Goal: Navigation & Orientation: Find specific page/section

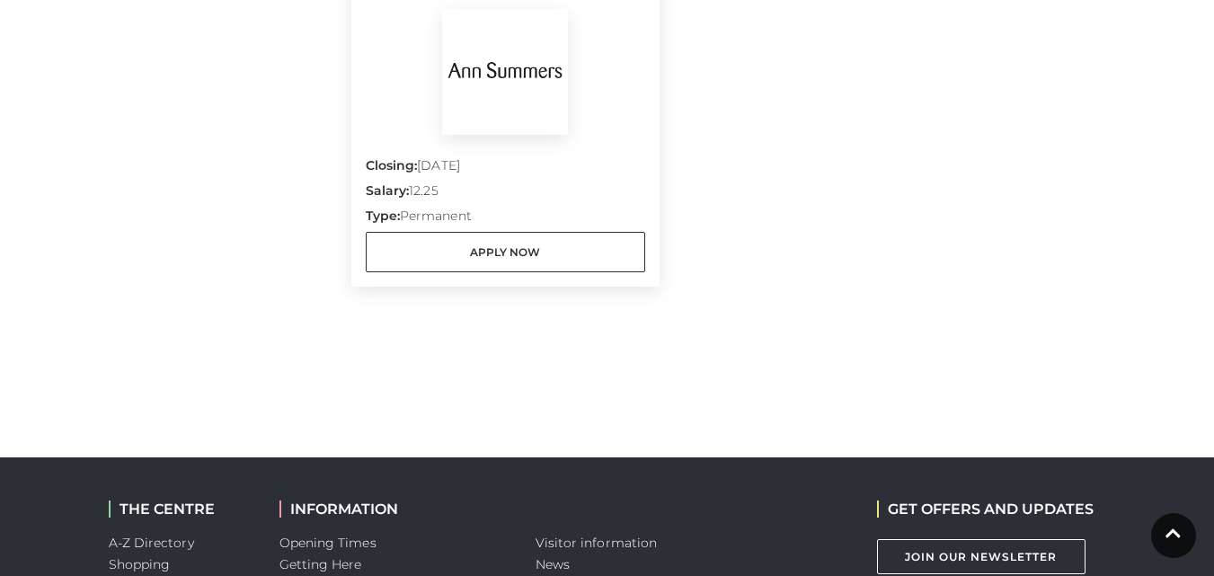
scroll to position [1977, 0]
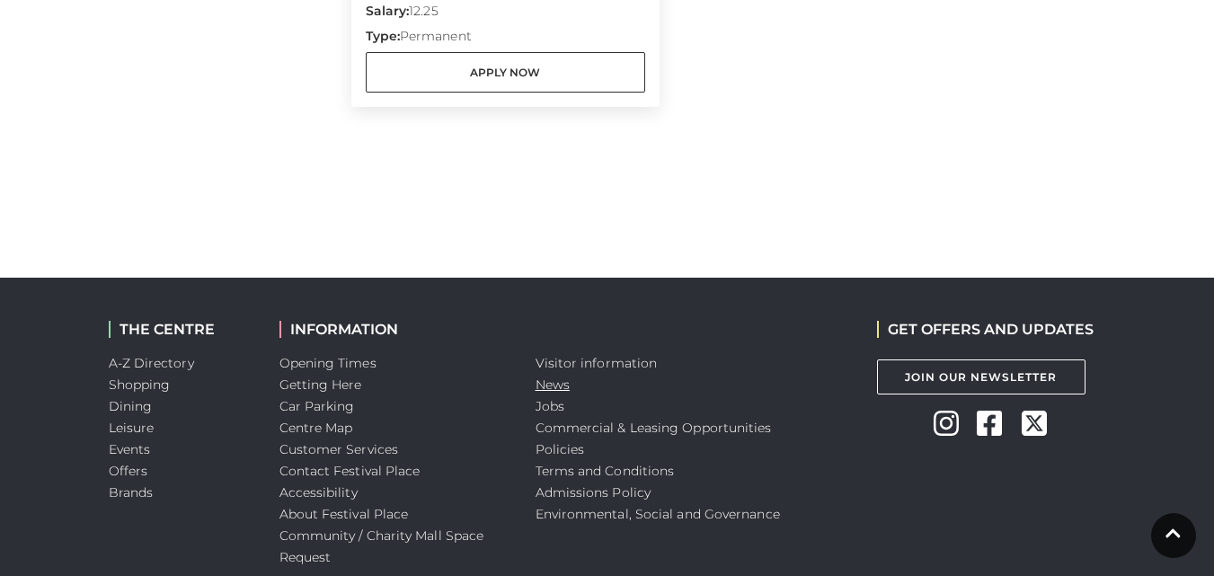
click at [552, 386] on link "News" at bounding box center [552, 384] width 34 height 16
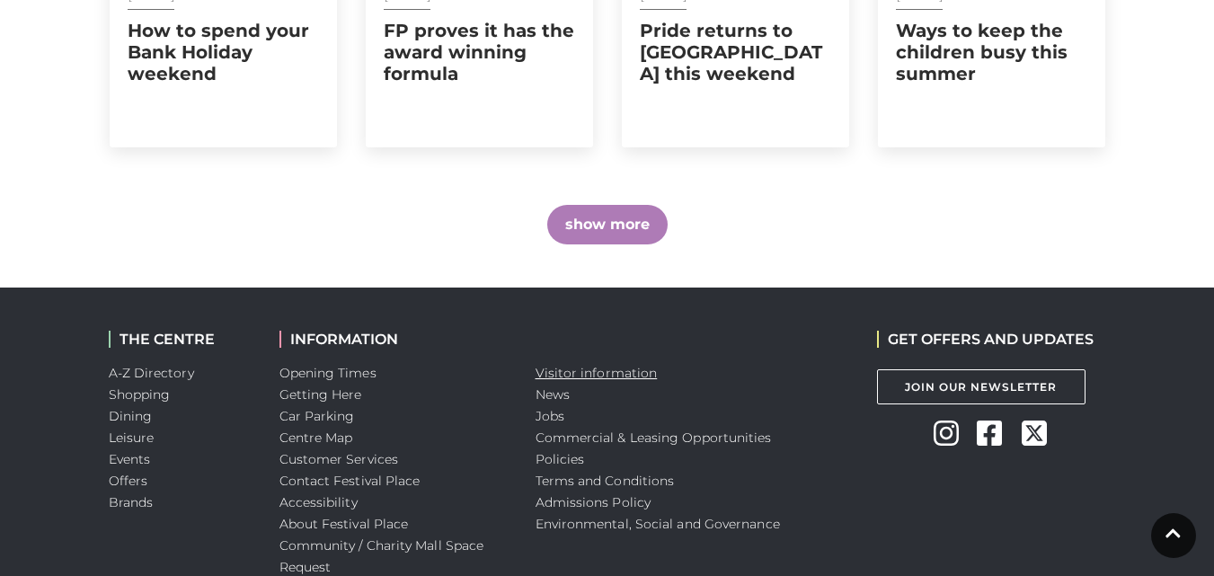
scroll to position [1437, 0]
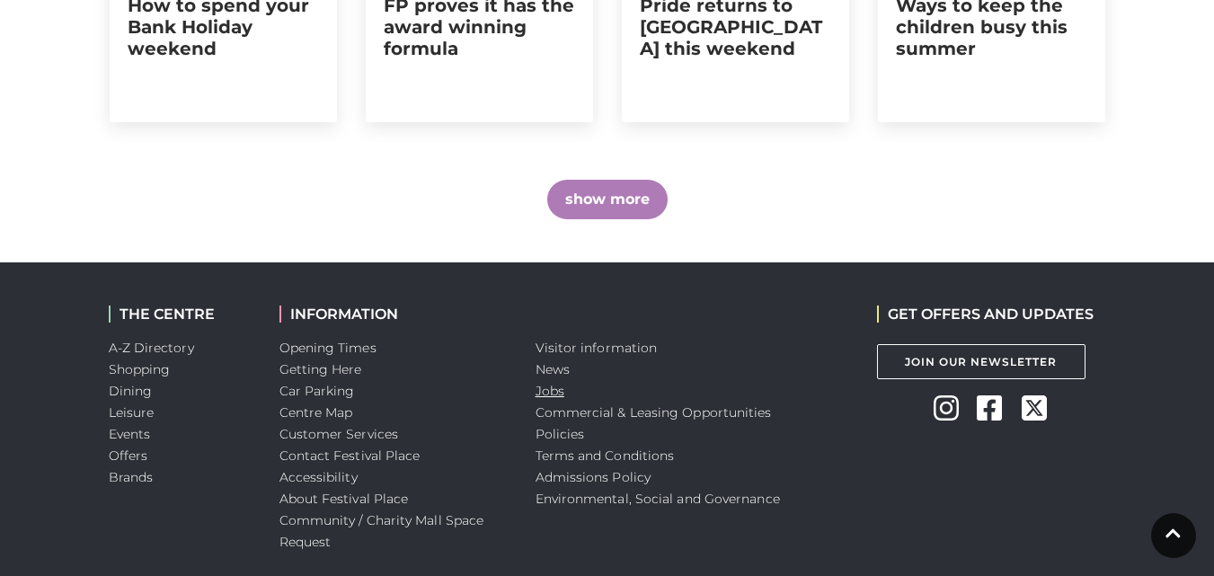
click at [544, 383] on link "Jobs" at bounding box center [549, 391] width 29 height 16
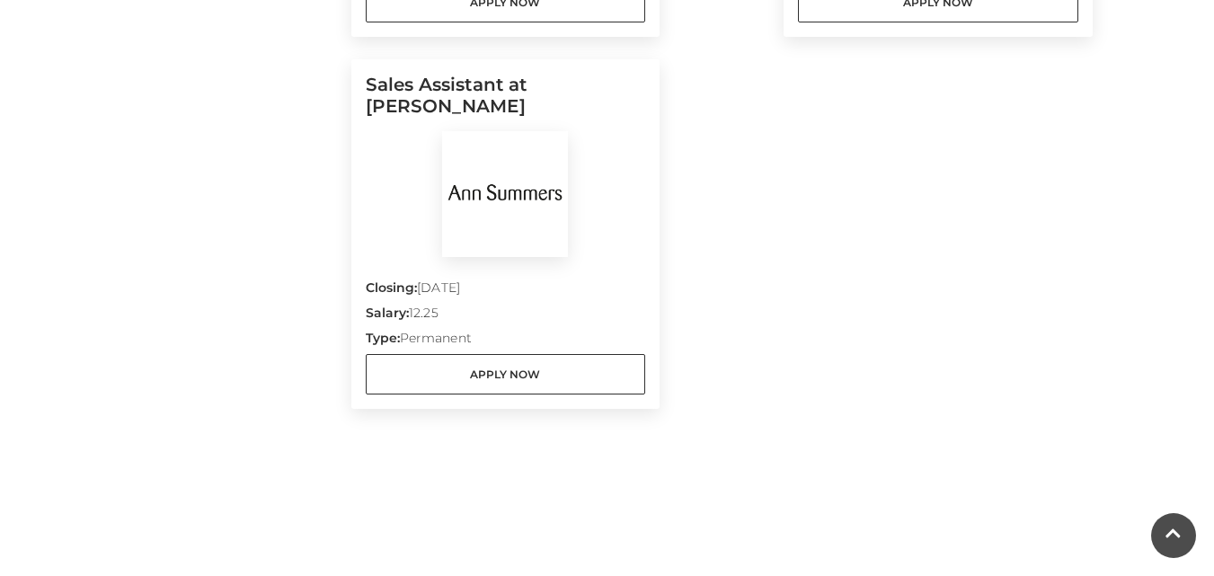
scroll to position [1707, 0]
